Goal: Obtain resource: Obtain resource

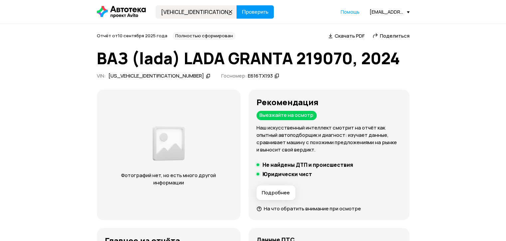
type input "XWEHN313GG0000135"
click at [257, 12] on span "Проверить" at bounding box center [255, 11] width 27 height 5
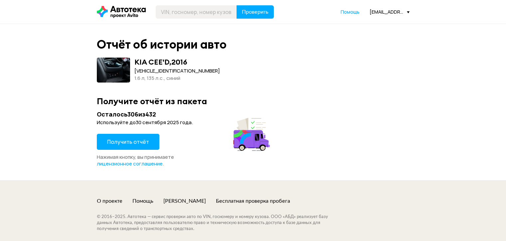
click at [150, 140] on button "Получить отчёт" at bounding box center [128, 142] width 63 height 16
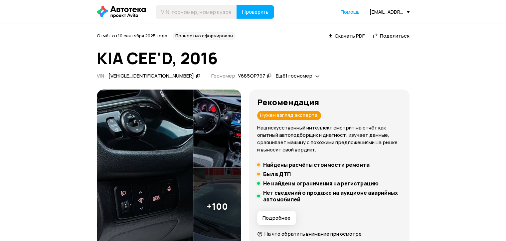
click at [348, 37] on span "Скачать PDF" at bounding box center [350, 35] width 30 height 7
click at [185, 12] on input "text" at bounding box center [196, 11] width 81 height 13
paste input "3VW5T7BU0MM005463"
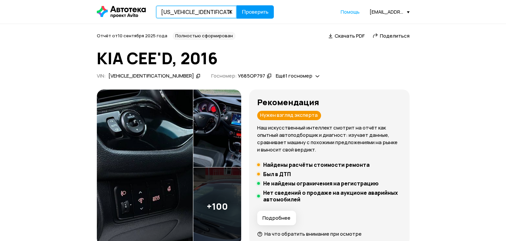
type input "3VW5T7BU0MM005463"
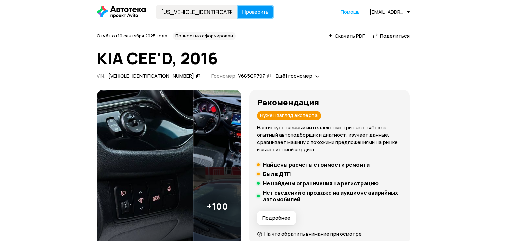
click at [252, 14] on span "Проверить" at bounding box center [255, 11] width 27 height 5
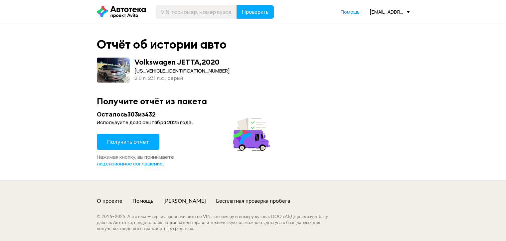
click at [148, 141] on button "Получить отчёт" at bounding box center [128, 142] width 63 height 16
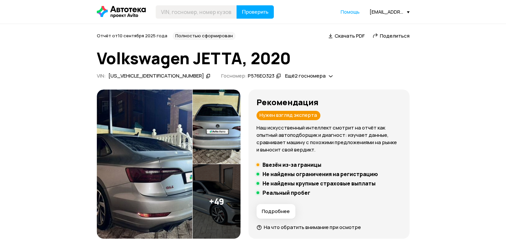
click at [339, 39] on span "Скачать PDF" at bounding box center [350, 35] width 30 height 7
